Goal: Transaction & Acquisition: Purchase product/service

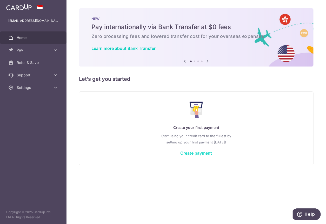
click at [192, 153] on link "Create payment" at bounding box center [197, 152] width 32 height 5
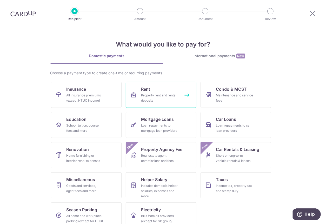
click at [152, 96] on div "Property rent and rental deposits" at bounding box center [159, 98] width 37 height 10
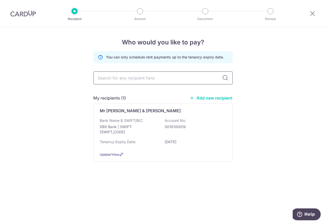
click at [128, 80] on input "text" at bounding box center [163, 77] width 139 height 13
click at [32, 79] on div "Who would you like to pay? You can only schedule rent payments up to the tenanc…" at bounding box center [163, 125] width 326 height 197
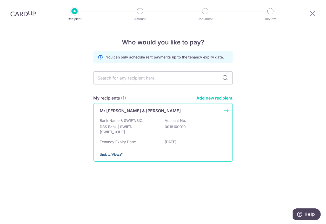
click at [108, 153] on span "Update/View" at bounding box center [109, 154] width 19 height 4
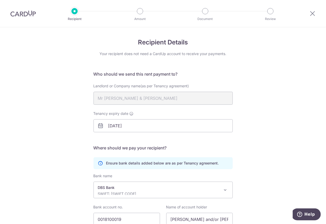
scroll to position [43, 0]
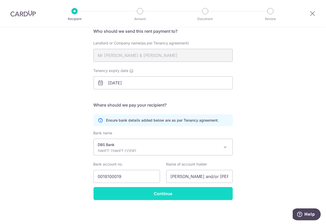
click at [155, 194] on input "Continue" at bounding box center [163, 193] width 139 height 13
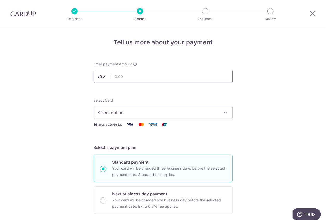
click at [118, 77] on input "text" at bounding box center [163, 76] width 139 height 13
type input "16,500.00"
click at [105, 114] on span "Select option" at bounding box center [158, 112] width 121 height 6
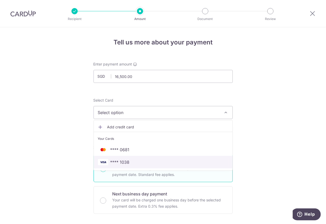
click at [119, 160] on span "**** 1038" at bounding box center [119, 162] width 19 height 6
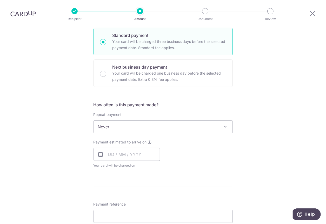
scroll to position [127, 0]
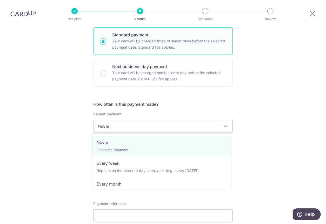
click at [114, 129] on span "Never" at bounding box center [163, 126] width 139 height 12
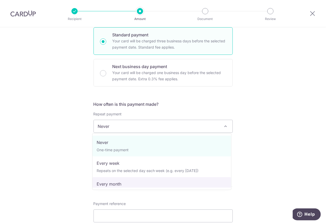
select select "3"
type input "08/10/2027"
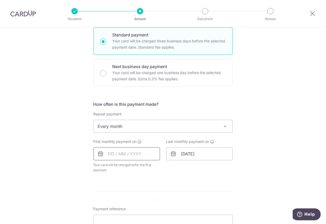
click at [121, 153] on input "text" at bounding box center [127, 153] width 67 height 13
click at [154, 200] on link "10" at bounding box center [156, 201] width 8 height 8
type input "[DATE]"
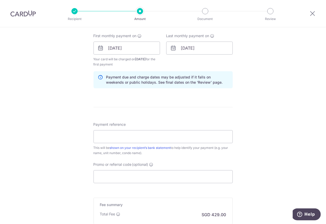
scroll to position [234, 0]
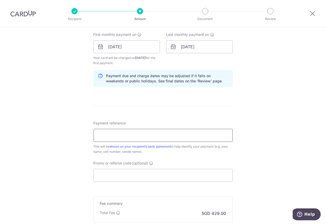
click at [101, 137] on input "Payment reference" at bounding box center [163, 135] width 139 height 13
type input "A OBrien the Vantage 14 00"
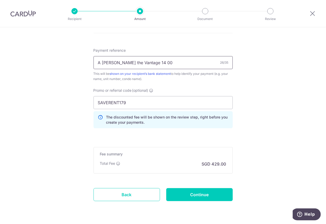
scroll to position [308, 0]
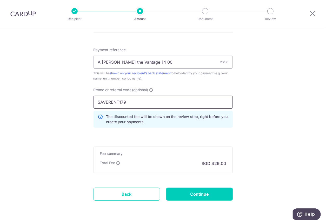
click at [126, 101] on input "SAVERENT179" at bounding box center [163, 102] width 139 height 13
type input "S"
type input "MILELION"
click at [182, 193] on input "Continue" at bounding box center [199, 194] width 67 height 13
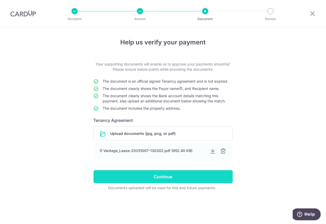
click at [165, 177] on input "Continue" at bounding box center [163, 176] width 139 height 13
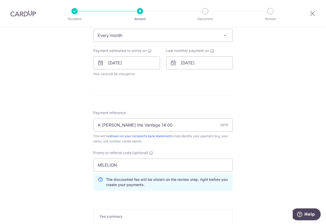
scroll to position [219, 0]
click at [118, 164] on input "MILELION" at bounding box center [163, 164] width 139 height 13
type input "M"
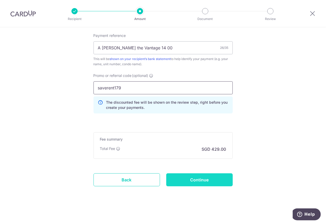
type input "saverent179"
click at [200, 179] on input "Continue" at bounding box center [199, 179] width 67 height 13
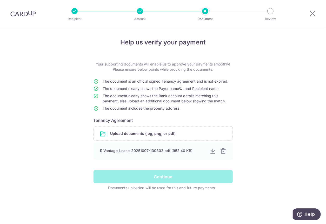
click at [162, 178] on div "Continue" at bounding box center [162, 176] width 145 height 13
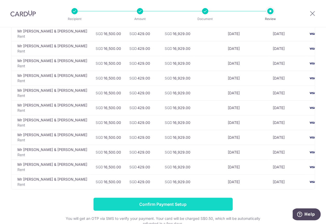
scroll to position [248, 0]
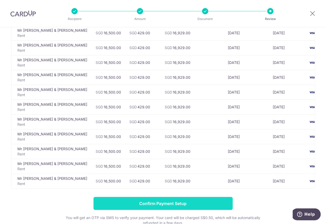
click at [160, 202] on input "Confirm Payment Setup" at bounding box center [163, 203] width 139 height 13
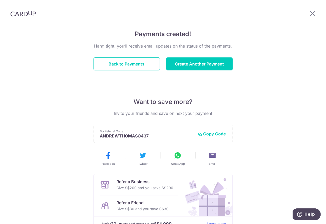
scroll to position [40, 0]
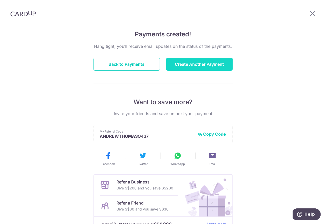
click at [189, 66] on button "Create Another Payment" at bounding box center [199, 64] width 67 height 13
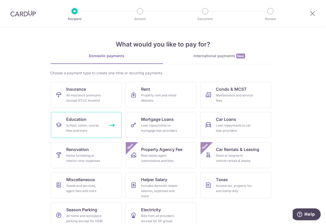
click at [76, 127] on div "School, tuition, course fees and more" at bounding box center [85, 128] width 37 height 10
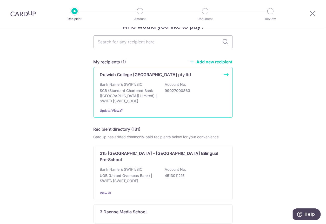
scroll to position [16, 0]
click at [109, 108] on span "Update/View" at bounding box center [109, 110] width 19 height 4
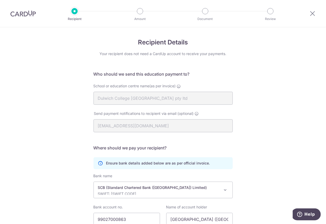
scroll to position [43, 0]
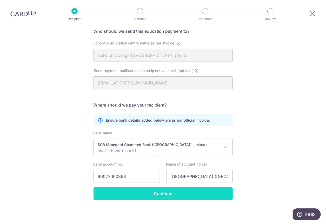
click at [162, 193] on input "Continue" at bounding box center [163, 193] width 139 height 13
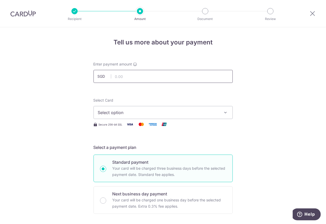
click at [118, 75] on input "text" at bounding box center [163, 76] width 139 height 13
type input "18,740.00"
click at [169, 113] on span "Select option" at bounding box center [158, 112] width 121 height 6
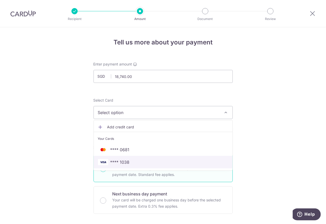
click at [132, 162] on span "**** 1038" at bounding box center [163, 162] width 130 height 6
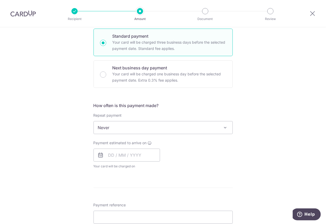
scroll to position [126, 0]
click at [153, 124] on span "Never" at bounding box center [163, 127] width 139 height 12
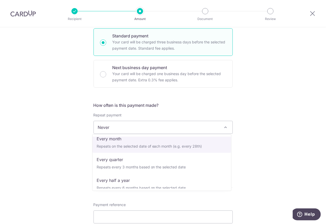
scroll to position [46, 0]
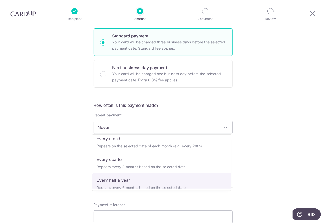
select select "5"
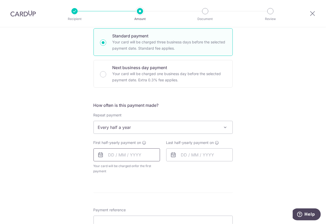
click at [113, 154] on input "text" at bounding box center [127, 154] width 67 height 13
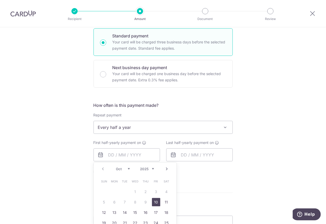
click at [154, 201] on link "10" at bounding box center [156, 202] width 8 height 8
type input "10/10/2025"
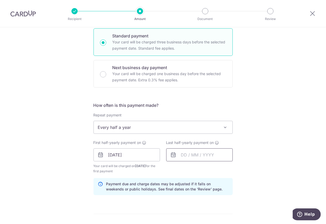
click at [188, 155] on input "text" at bounding box center [199, 154] width 67 height 13
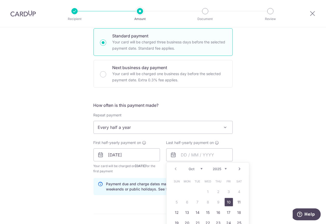
click at [238, 167] on link "Next" at bounding box center [240, 169] width 6 height 6
click at [184, 202] on link "9" at bounding box center [187, 202] width 8 height 8
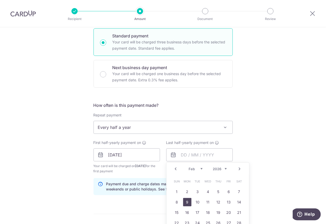
type input "09/02/2026"
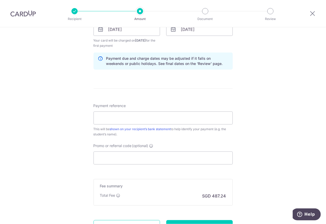
scroll to position [252, 0]
click at [111, 117] on input "Payment reference" at bounding box center [163, 117] width 139 height 13
paste input "DCSG000863"
type input "Ebony OBrien DCSG000863"
click at [134, 157] on input "Promo or referral code (optional)" at bounding box center [163, 157] width 139 height 13
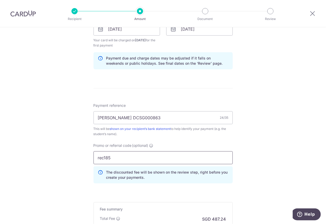
type input "rec185"
click at [51, 145] on div "Tell us more about your payment Enter payment amount SGD 18,740.00 18740.00 Sel…" at bounding box center [163, 35] width 326 height 520
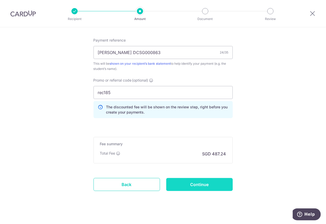
scroll to position [317, 0]
click at [185, 183] on input "Continue" at bounding box center [199, 184] width 67 height 13
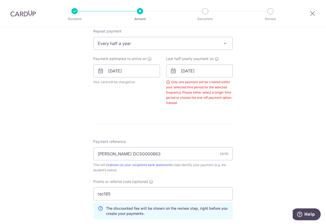
scroll to position [210, 0]
click at [190, 70] on input "09/02/2026" at bounding box center [199, 71] width 67 height 13
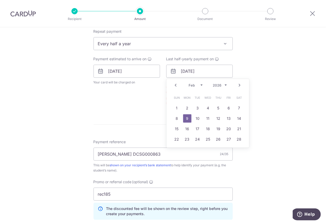
click at [238, 84] on link "Next" at bounding box center [240, 85] width 6 height 6
click at [173, 84] on link "Prev" at bounding box center [176, 85] width 6 height 6
click at [206, 117] on link "11" at bounding box center [208, 118] width 8 height 8
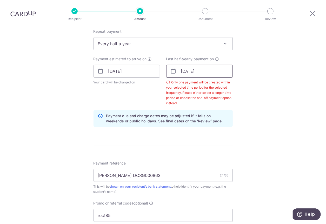
click at [195, 72] on input "11/03/2026" at bounding box center [199, 71] width 67 height 13
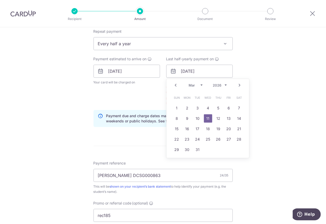
click at [240, 83] on link "Next" at bounding box center [240, 85] width 6 height 6
click at [217, 117] on link "9" at bounding box center [218, 118] width 8 height 8
type input "09/04/2026"
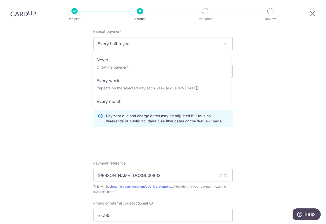
click at [149, 45] on span "Every half a year" at bounding box center [163, 43] width 139 height 12
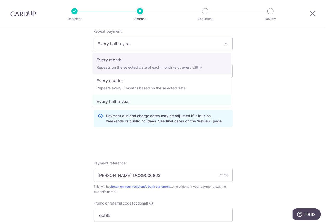
scroll to position [0, 0]
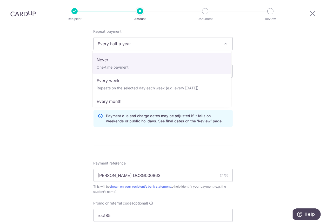
select select "1"
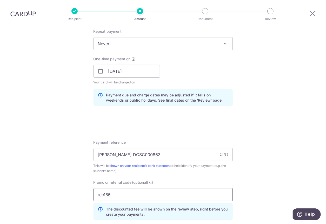
click at [117, 192] on input "rec185" at bounding box center [163, 194] width 139 height 13
type input "r"
type input "MILELION"
click at [57, 177] on div "Tell us more about your payment Enter payment amount SGD 18,740.00 18740.00 Sel…" at bounding box center [163, 74] width 326 height 515
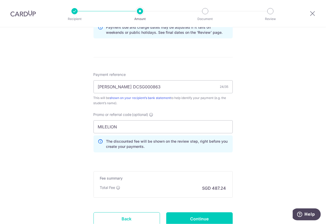
scroll to position [316, 0]
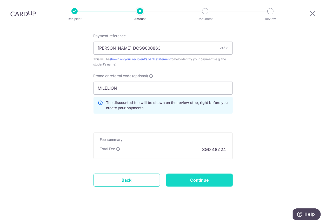
click at [188, 177] on input "Continue" at bounding box center [199, 180] width 67 height 13
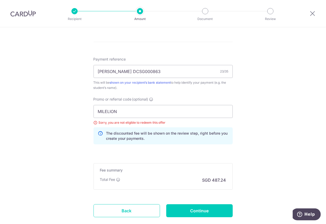
scroll to position [293, 0]
click at [119, 110] on input "MILELION" at bounding box center [163, 111] width 139 height 13
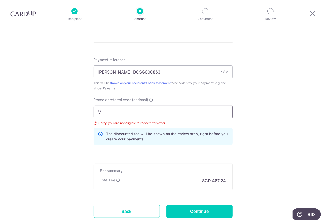
type input "M"
type input "REC185"
click at [186, 208] on input "Continue" at bounding box center [199, 211] width 67 height 13
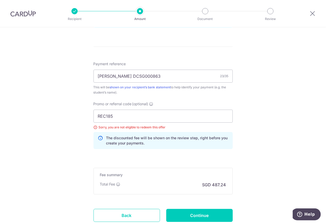
scroll to position [287, 0]
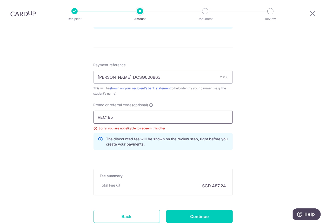
click at [114, 115] on input "REC185" at bounding box center [163, 117] width 139 height 13
type input "R"
type input "OFF225"
click at [186, 211] on input "Continue" at bounding box center [199, 216] width 67 height 13
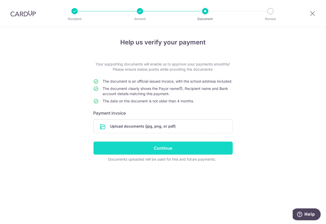
click at [148, 153] on input "Continue" at bounding box center [163, 148] width 139 height 13
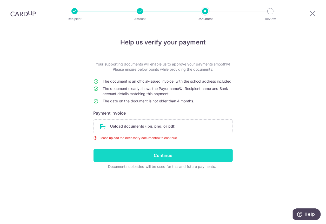
click at [165, 161] on input "Continue" at bounding box center [163, 155] width 139 height 13
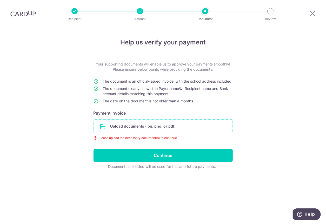
click at [145, 130] on input "file" at bounding box center [163, 126] width 139 height 14
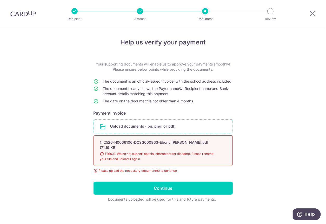
click at [132, 131] on input "file" at bounding box center [163, 126] width 139 height 14
type input "C:\fakepath\Ebony school fees.pdf"
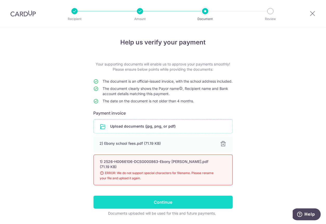
click at [163, 207] on input "Continue" at bounding box center [163, 202] width 139 height 13
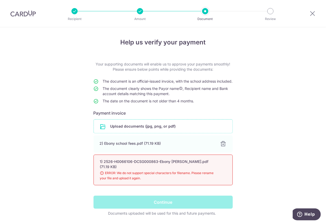
click at [153, 169] on div "1) 2526-H0066106-DCSG000863-Ebony Annalese O'Brien.pdf (71.19 KB)" at bounding box center [157, 164] width 114 height 10
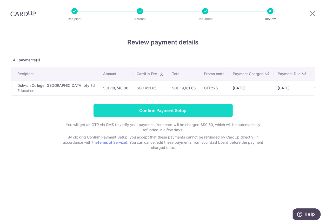
click at [146, 113] on input "Confirm Payment Setup" at bounding box center [163, 110] width 139 height 13
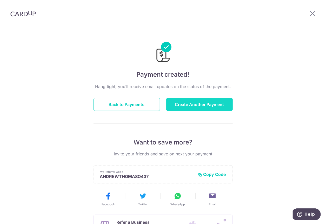
click at [185, 105] on button "Create Another Payment" at bounding box center [199, 104] width 67 height 13
